Goal: Ask a question: Seek information or help from site administrators or community

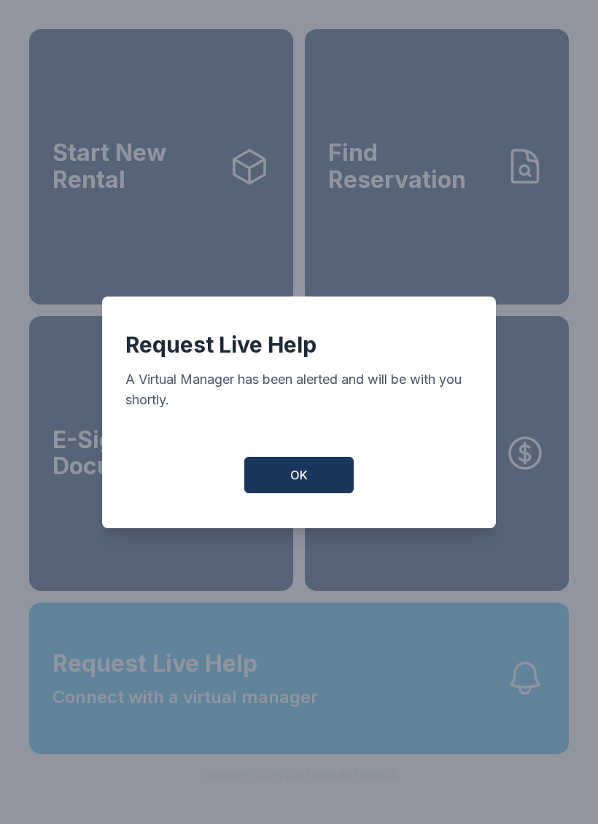
click at [285, 491] on button "OK" at bounding box center [298, 475] width 109 height 36
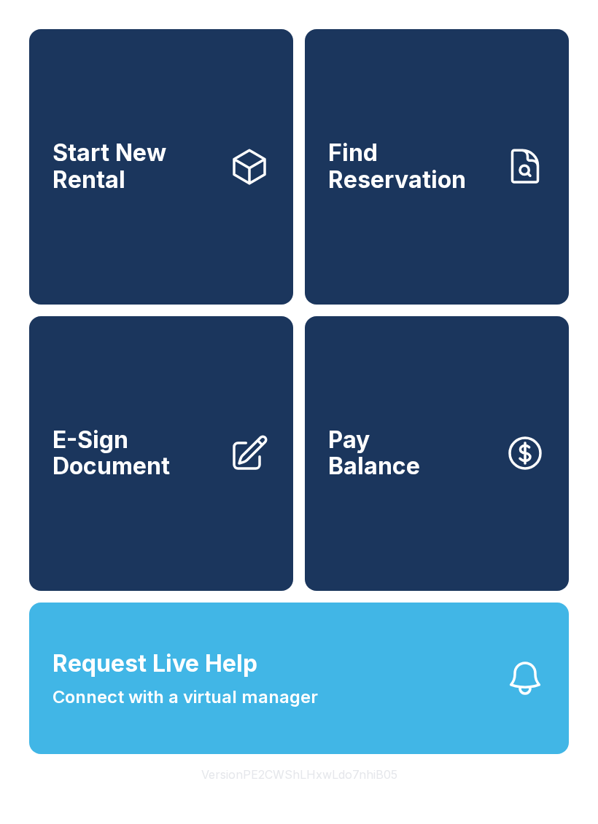
click at [168, 681] on span "Request Live Help" at bounding box center [154, 663] width 205 height 35
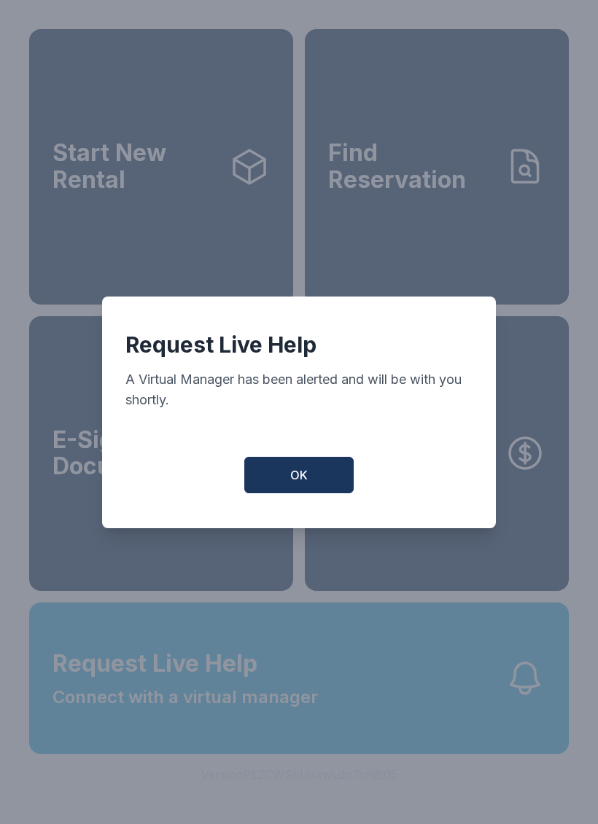
click at [295, 526] on div "Request Live Help A Virtual Manager has been alerted and will be with you short…" at bounding box center [299, 413] width 394 height 232
click at [289, 484] on button "OK" at bounding box center [298, 475] width 109 height 36
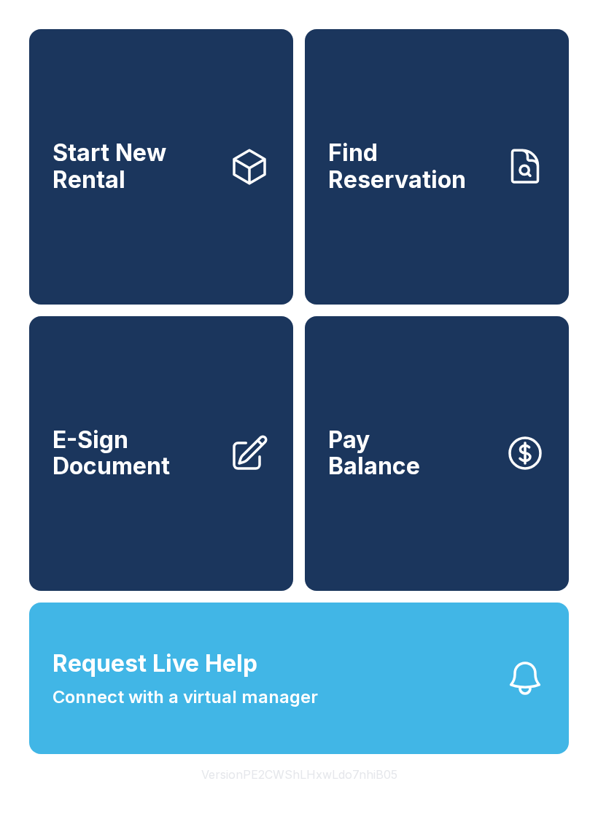
click at [70, 711] on span "Connect with a virtual manager" at bounding box center [184, 697] width 265 height 26
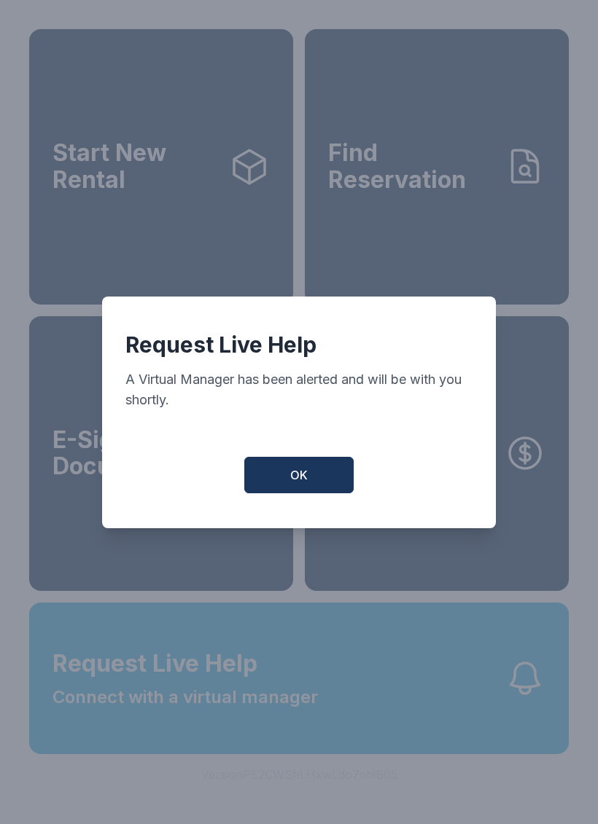
click at [291, 484] on span "OK" at bounding box center [298, 474] width 17 height 17
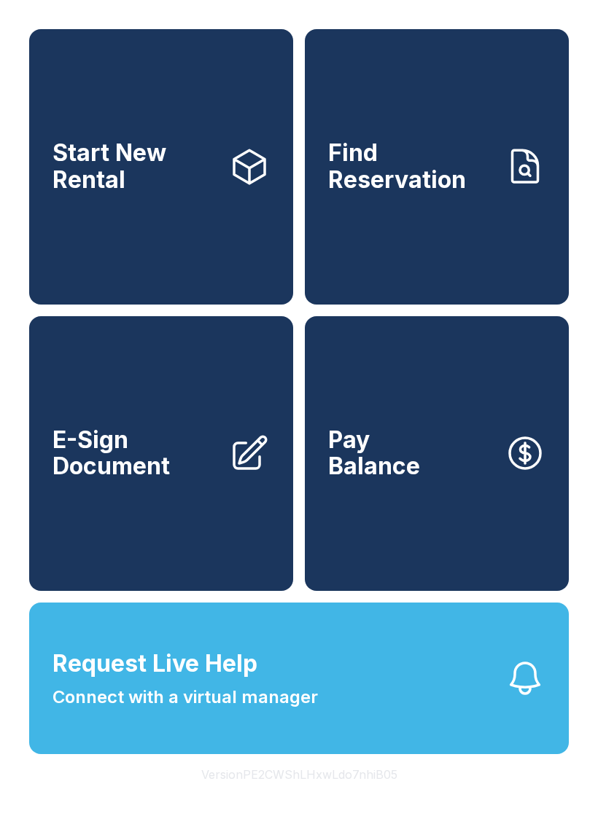
click at [292, 694] on span "Request Live Help Connect with a virtual manager" at bounding box center [184, 678] width 265 height 64
click at [426, 719] on div "Request Live Help A Virtual Manager has been alerted and will be with you short…" at bounding box center [299, 412] width 598 height 824
click at [274, 701] on span "Request Live Help Connect with a virtual manager" at bounding box center [184, 678] width 265 height 64
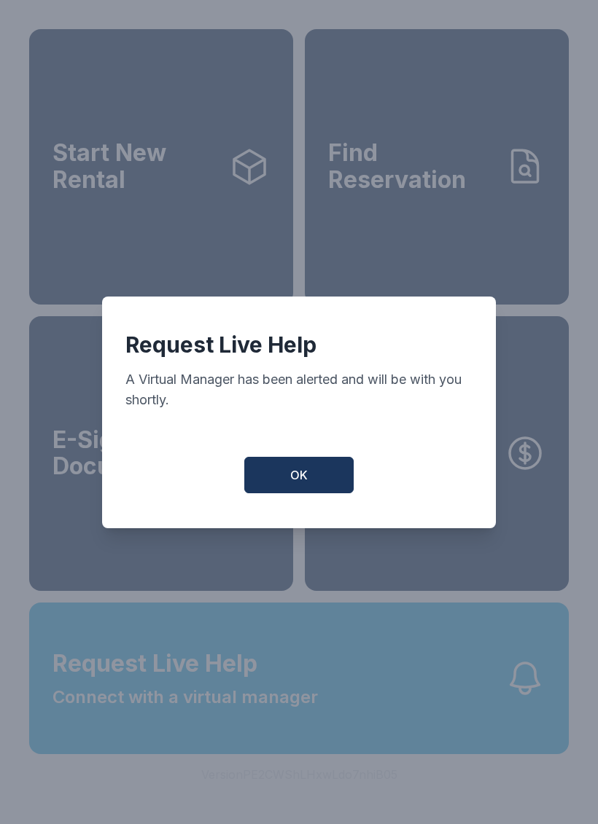
click at [293, 484] on span "OK" at bounding box center [298, 474] width 17 height 17
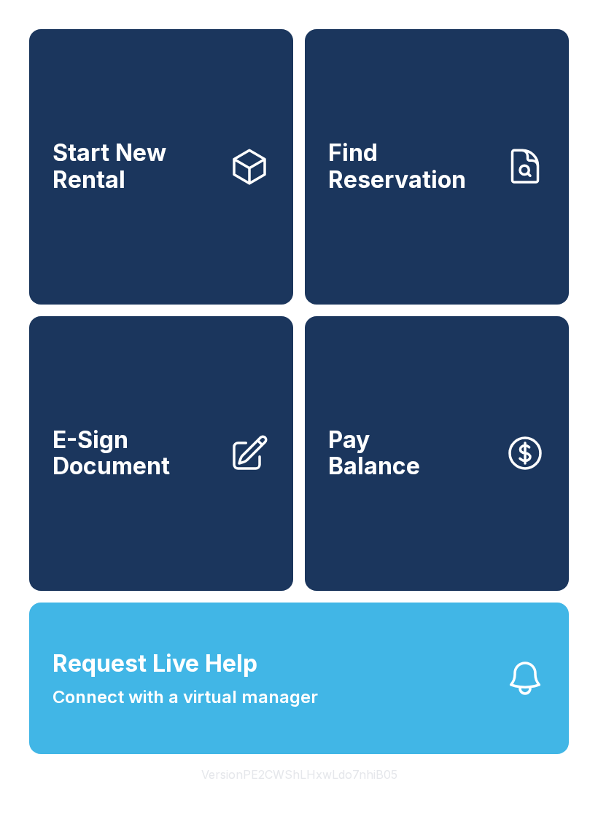
click at [383, 689] on button "Request Live Help Connect with a virtual manager" at bounding box center [298, 679] width 539 height 152
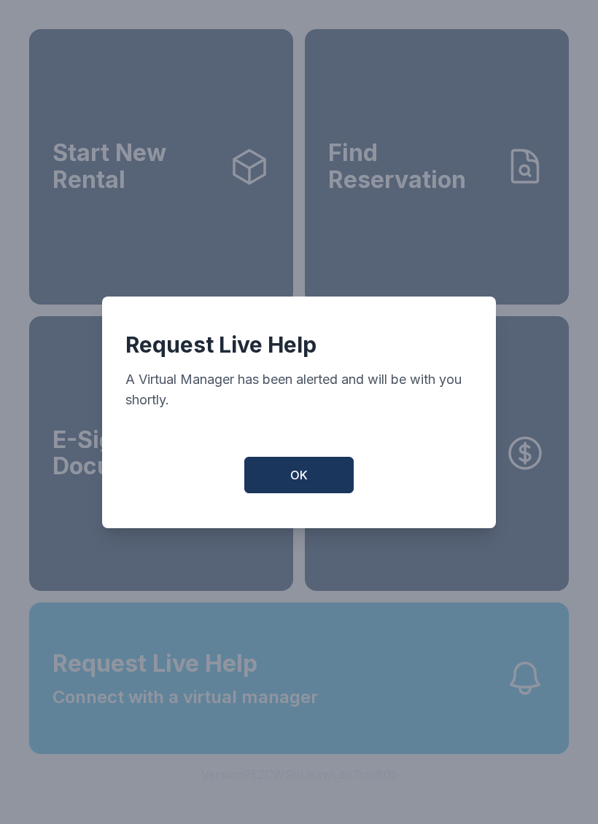
click at [299, 466] on button "OK" at bounding box center [298, 475] width 109 height 36
